Goal: Answer question/provide support

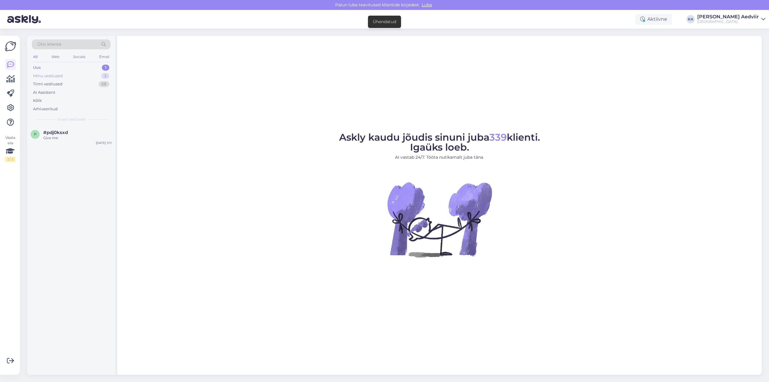
click at [50, 77] on div "Minu vestlused" at bounding box center [48, 76] width 30 height 6
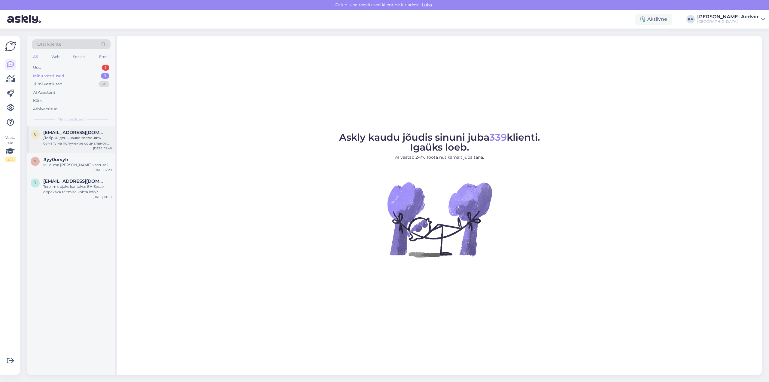
click at [68, 145] on div "Добрый день,начал заполнять бумагу на получение социальной стипендии. При запол…" at bounding box center [77, 140] width 68 height 11
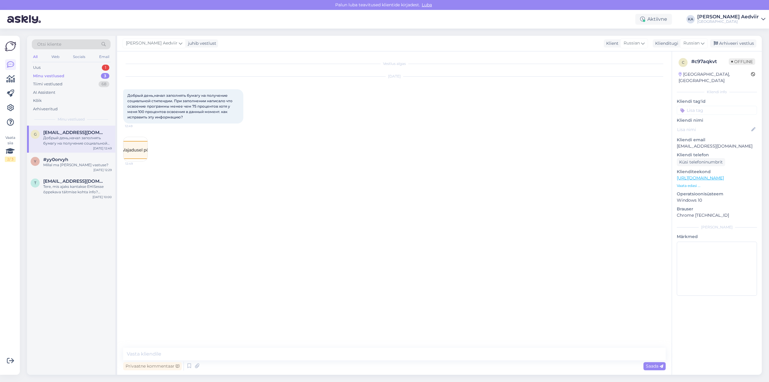
click at [146, 146] on img at bounding box center [135, 149] width 24 height 24
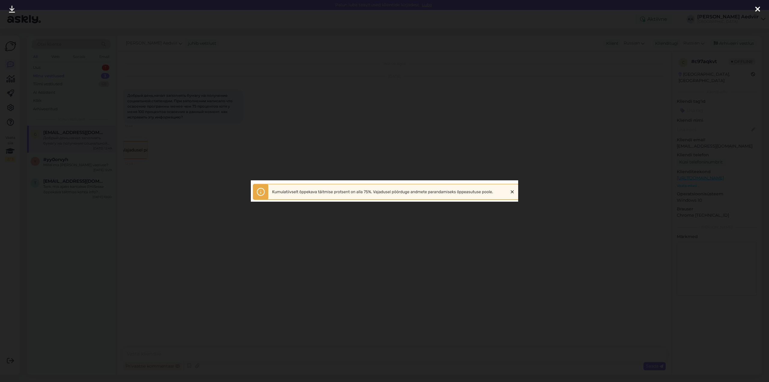
click at [758, 7] on icon at bounding box center [757, 10] width 5 height 8
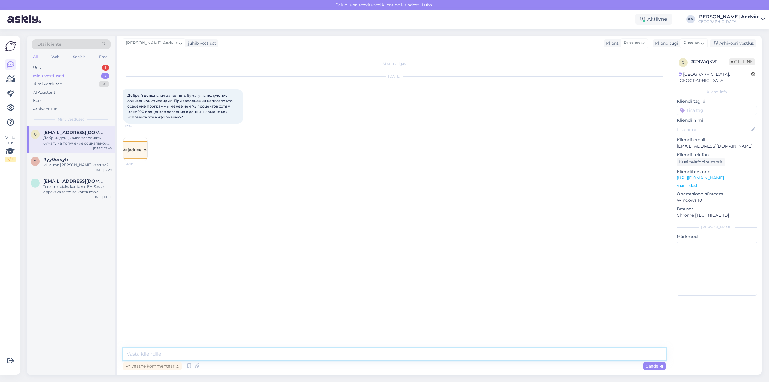
click at [195, 357] on textarea at bounding box center [394, 353] width 542 height 13
type textarea "Õppekava kumulatiivse täidetuse andmed edastatakse Eesti hariduse infosüsteemi …"
click at [734, 41] on div "Arhiveeri vestlus" at bounding box center [733, 43] width 46 height 8
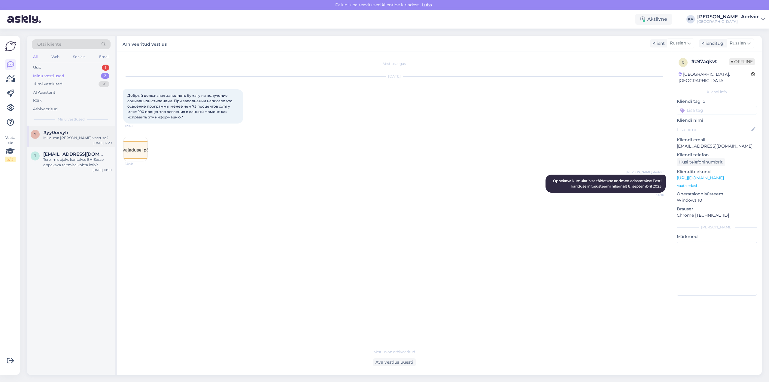
click at [52, 138] on div "Millal ma [PERSON_NAME] vastuse?" at bounding box center [77, 137] width 68 height 5
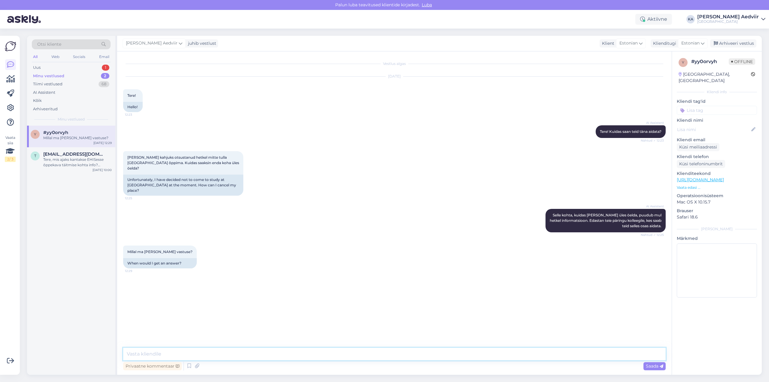
click at [218, 353] on textarea at bounding box center [394, 353] width 542 height 13
type textarea "Palun esitage õppeinfosüsteemis TAHVEL avaldus - minu dokumendid - avaldused - …"
click at [660, 363] on div "Saada" at bounding box center [654, 366] width 22 height 8
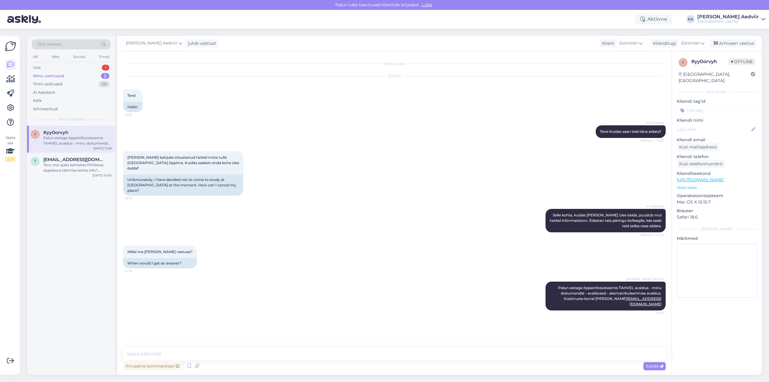
click at [740, 39] on div "Arhiveeri vestlus" at bounding box center [733, 43] width 46 height 8
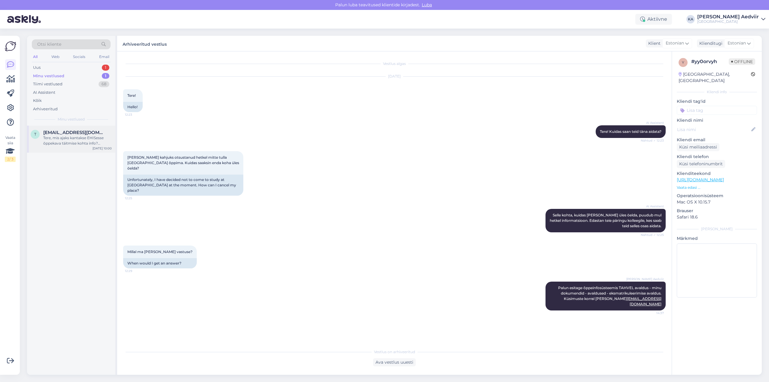
click at [73, 138] on div "Tere, mis ajaks kantakse EHISesse õppekava täitmise kohta info? Vajaduspõhise õ…" at bounding box center [77, 140] width 68 height 11
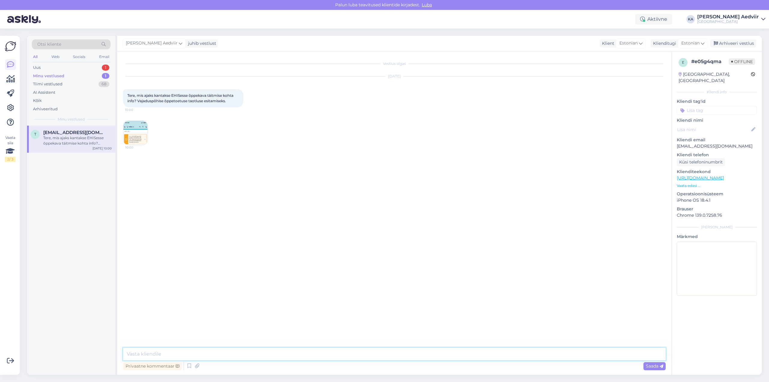
click at [208, 356] on textarea at bounding box center [394, 353] width 542 height 13
type textarea "Vajaduspõhise õppetoetuse andmed edastatakse hiljemalt 8. septembriks 2025"
click at [651, 363] on span "Saada" at bounding box center [654, 365] width 17 height 5
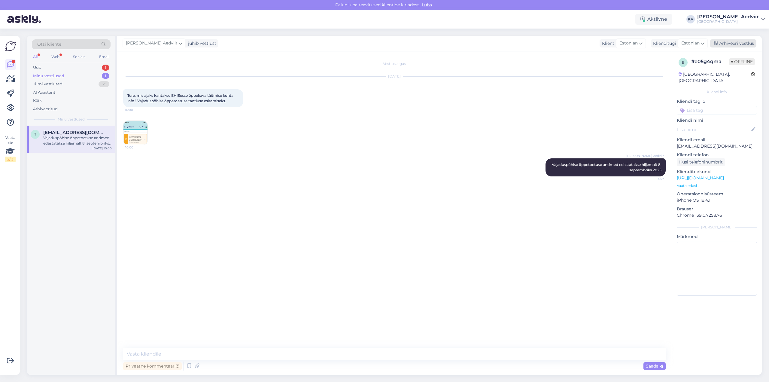
click at [743, 41] on div "Arhiveeri vestlus" at bounding box center [733, 43] width 46 height 8
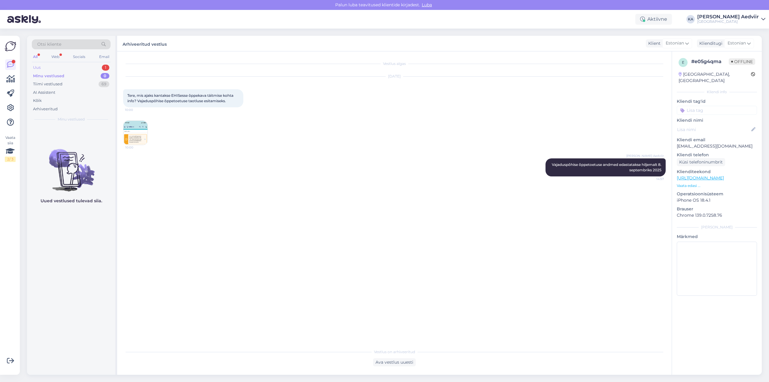
click at [53, 64] on div "Uus 1" at bounding box center [71, 67] width 79 height 8
click at [60, 134] on span "#pdj0ksxd" at bounding box center [55, 132] width 25 height 5
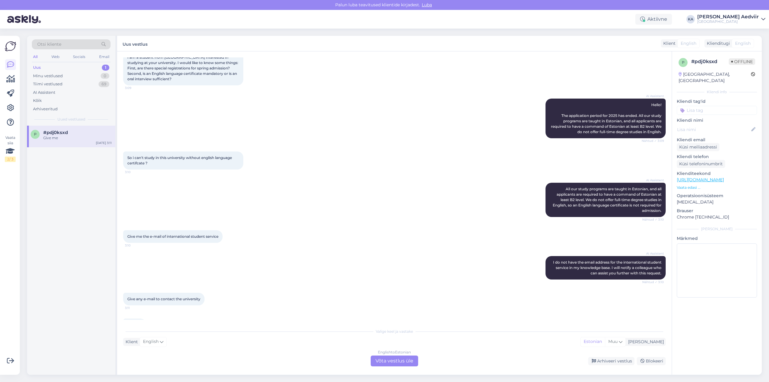
scroll to position [56, 0]
